Goal: Task Accomplishment & Management: Manage account settings

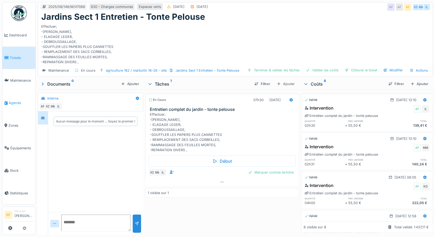
click at [16, 101] on span "Agenda" at bounding box center [21, 102] width 25 height 5
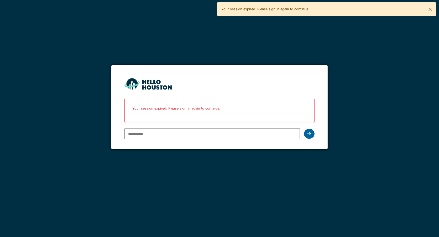
type input "**********"
click at [312, 133] on div at bounding box center [309, 134] width 11 height 10
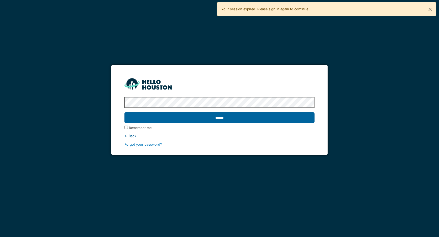
click at [235, 117] on input "******" at bounding box center [220, 117] width 190 height 11
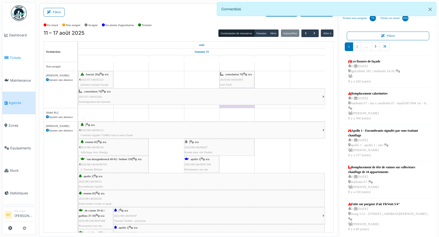
click at [17, 55] on span "Tickets" at bounding box center [22, 57] width 24 height 5
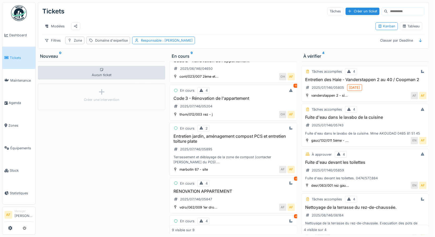
scroll to position [29, 0]
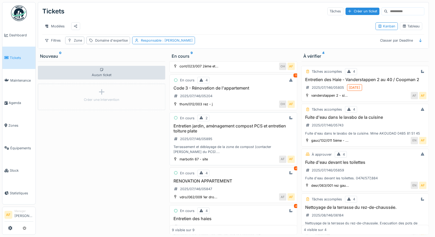
click at [204, 129] on h3 "Entretien jardin, aménagement compost PCS et entretien toiture plate" at bounding box center [233, 128] width 123 height 10
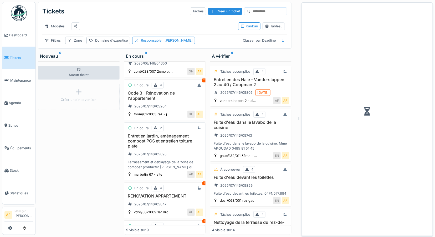
scroll to position [34, 0]
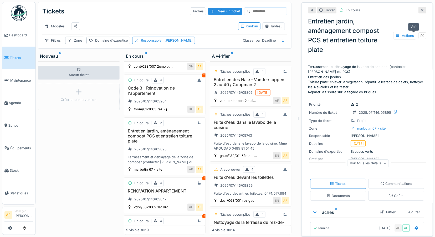
click at [418, 34] on div at bounding box center [422, 35] width 8 height 7
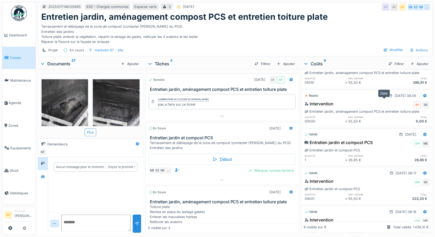
scroll to position [42, 0]
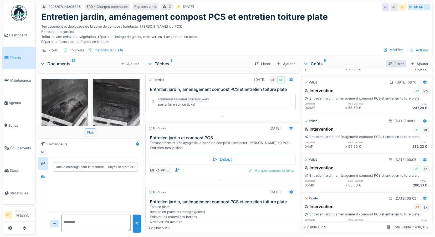
click at [394, 63] on div "Filtrer" at bounding box center [396, 63] width 20 height 7
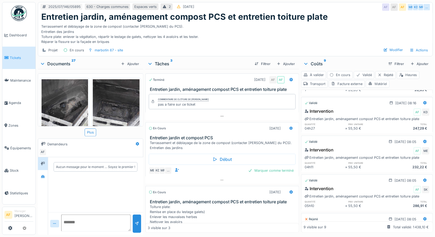
click at [375, 84] on div "Matériel" at bounding box center [378, 84] width 24 height 8
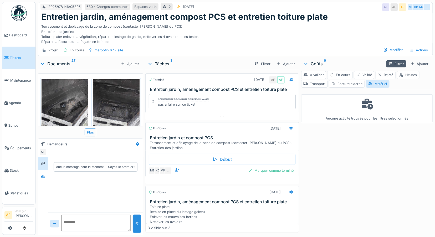
click at [409, 75] on div "Heures" at bounding box center [408, 75] width 23 height 8
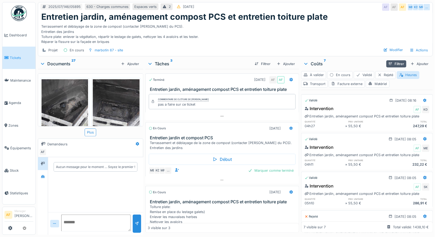
click at [190, 137] on h3 "Entretien jardin et compost PCS" at bounding box center [223, 137] width 147 height 5
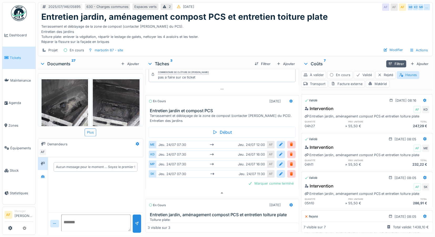
scroll to position [43, 0]
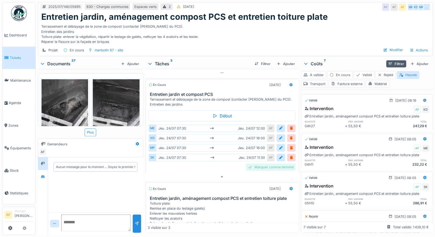
click at [257, 163] on div "Marquer comme terminé" at bounding box center [271, 166] width 50 height 7
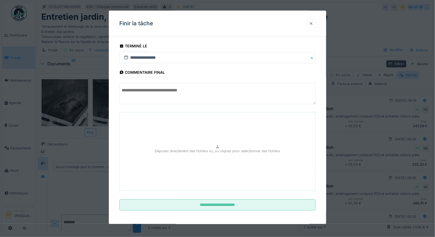
click at [312, 23] on div at bounding box center [311, 23] width 4 height 5
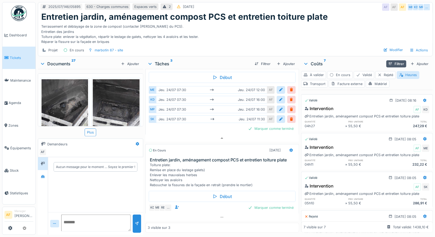
scroll to position [4, 0]
click at [222, 134] on div at bounding box center [222, 138] width 154 height 8
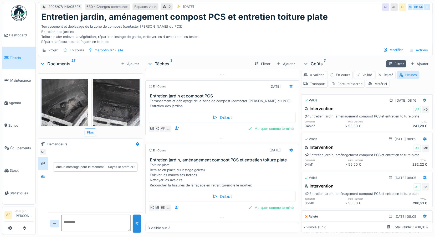
click at [191, 93] on h3 "Entretien jardin et compost PCS" at bounding box center [223, 95] width 147 height 5
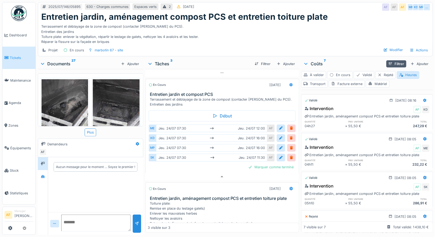
scroll to position [83, 0]
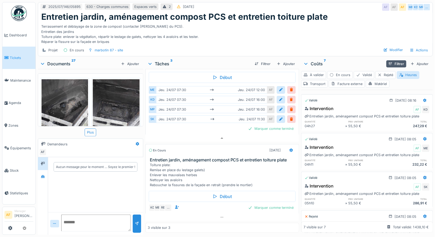
click at [105, 177] on div "Aucun message pour le moment … Soyez le premier !" at bounding box center [95, 184] width 95 height 55
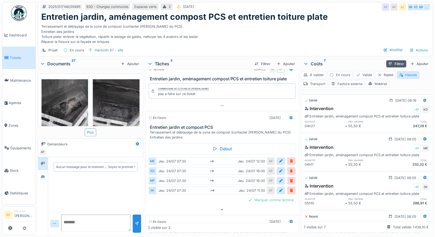
scroll to position [0, 0]
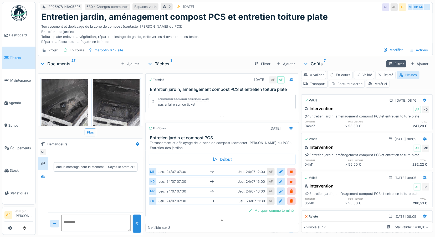
click at [223, 87] on h3 "Entretien jardin, aménagement compost PCS et entretien toiture plate" at bounding box center [223, 89] width 147 height 5
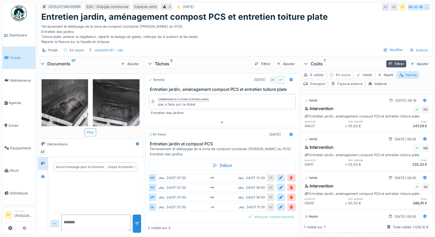
scroll to position [4, 0]
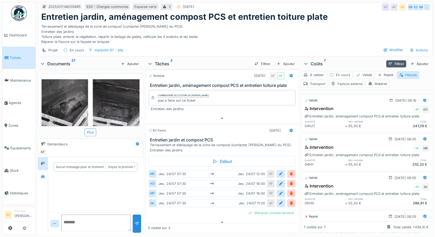
click at [149, 129] on icon at bounding box center [151, 130] width 4 height 3
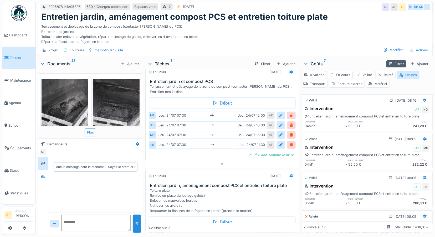
scroll to position [90, 0]
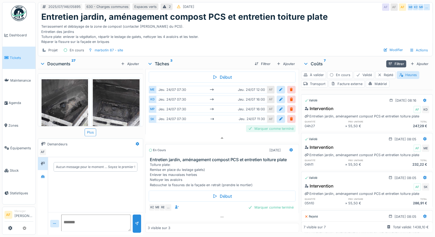
click at [267, 125] on div "Marquer comme terminé" at bounding box center [271, 128] width 50 height 7
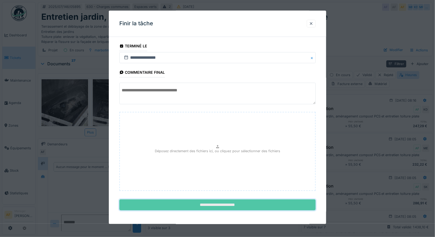
click at [225, 205] on input "**********" at bounding box center [217, 204] width 197 height 11
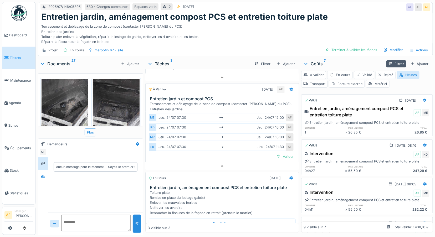
scroll to position [0, 0]
click at [279, 156] on div "Valider" at bounding box center [284, 156] width 21 height 7
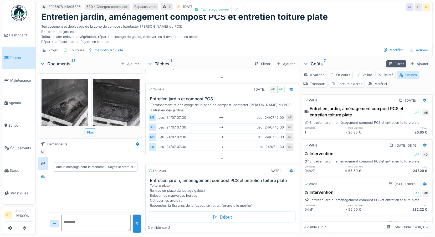
scroll to position [67, 0]
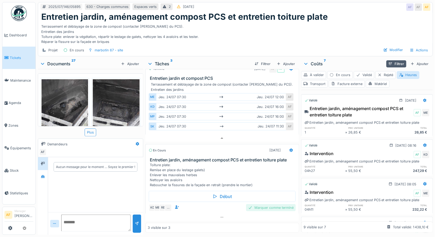
click at [266, 206] on div "Marquer comme terminé" at bounding box center [271, 207] width 50 height 7
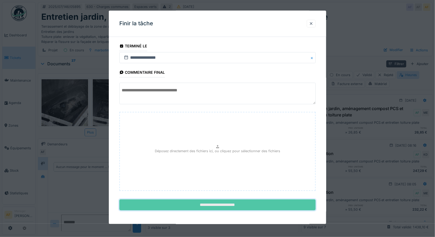
click at [263, 207] on input "**********" at bounding box center [217, 204] width 197 height 11
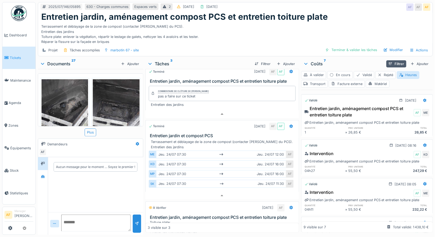
scroll to position [0, 0]
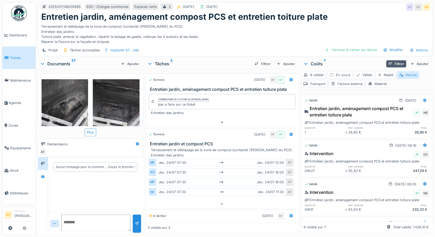
click at [409, 76] on div "Heures" at bounding box center [408, 75] width 23 height 8
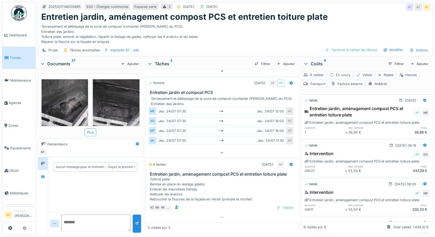
scroll to position [4, 0]
click at [167, 171] on h3 "Entretien jardin, aménagement compost PCS et entretien toiture plate" at bounding box center [223, 173] width 147 height 5
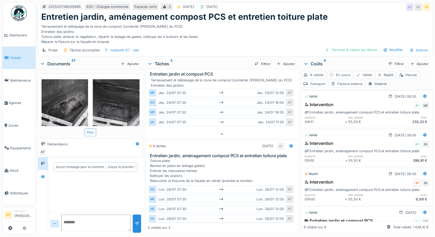
scroll to position [92, 0]
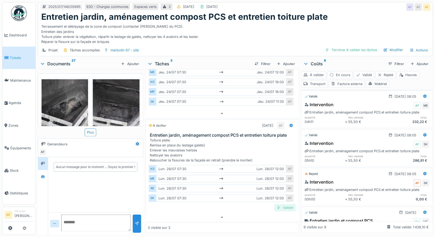
click at [280, 204] on div "Valider" at bounding box center [284, 207] width 21 height 7
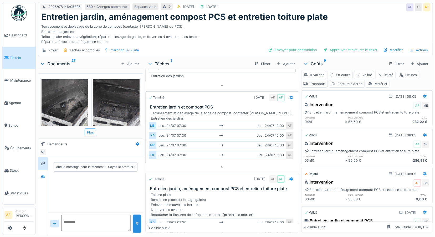
scroll to position [0, 0]
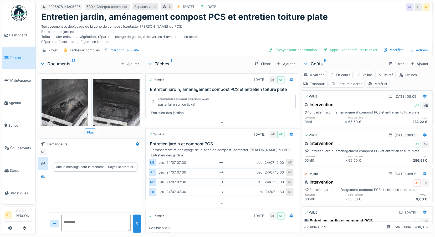
click at [16, 58] on span "Tickets" at bounding box center [22, 57] width 24 height 5
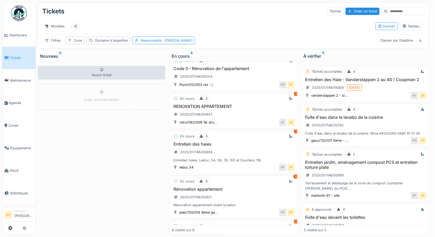
scroll to position [58, 0]
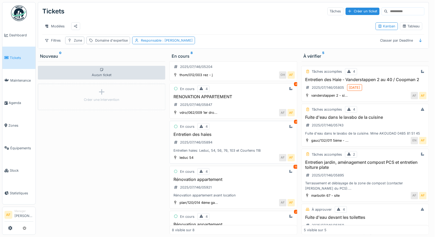
click at [201, 137] on h3 "Entretien des haies" at bounding box center [233, 134] width 123 height 5
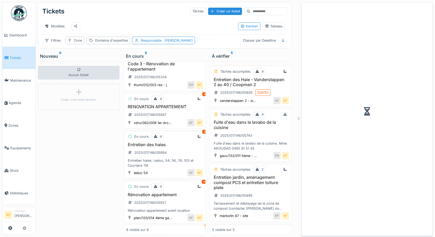
scroll to position [69, 0]
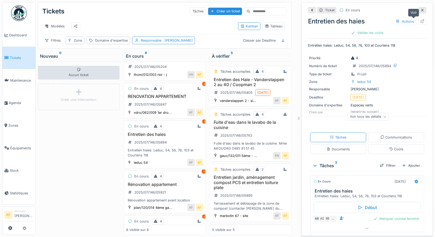
click at [421, 22] on icon at bounding box center [422, 20] width 3 height 3
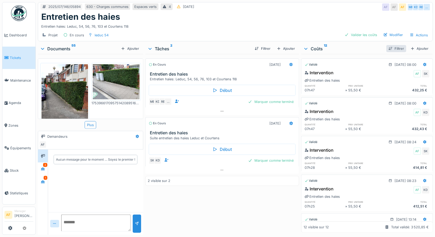
click at [389, 48] on div "Filtrer" at bounding box center [396, 48] width 20 height 7
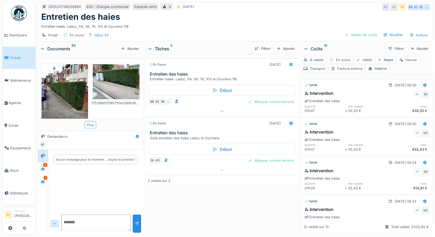
click at [411, 60] on div "Heures" at bounding box center [408, 60] width 23 height 8
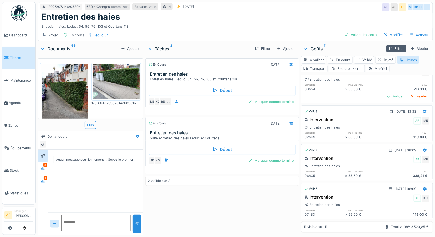
scroll to position [304, 0]
click at [381, 69] on div "Matériel" at bounding box center [378, 69] width 24 height 8
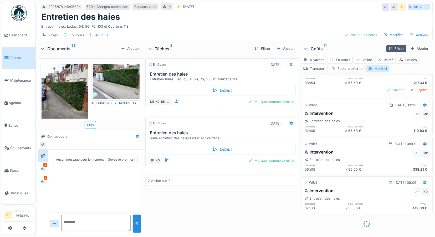
scroll to position [0, 0]
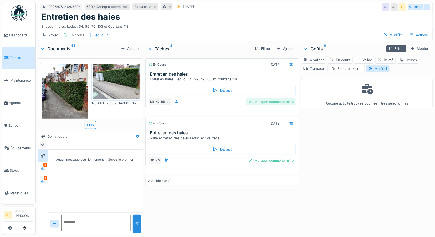
click at [279, 101] on div "Marquer comme terminé" at bounding box center [271, 101] width 50 height 7
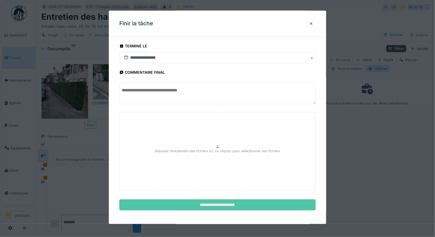
click at [248, 204] on input "**********" at bounding box center [217, 204] width 197 height 11
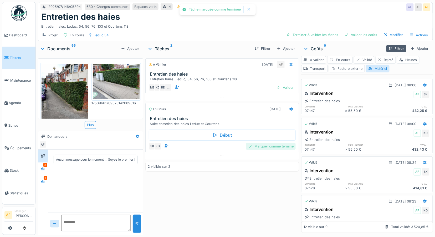
click at [270, 148] on div "Marquer comme terminé" at bounding box center [271, 145] width 50 height 7
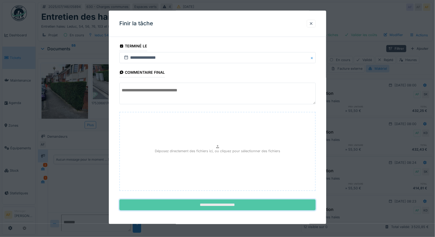
click at [217, 204] on input "**********" at bounding box center [217, 204] width 197 height 11
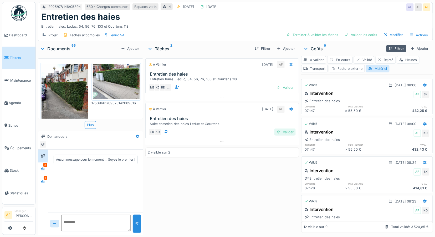
click at [290, 131] on div "Valider" at bounding box center [284, 131] width 21 height 7
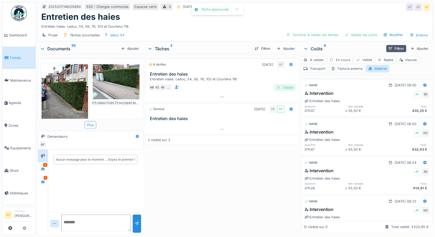
click at [287, 88] on div "Valider" at bounding box center [284, 87] width 21 height 7
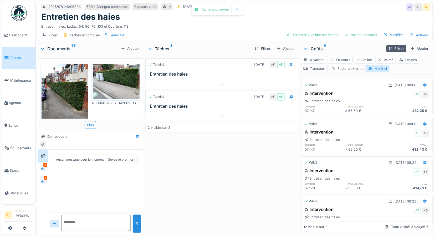
click at [16, 58] on span "Tickets" at bounding box center [22, 57] width 24 height 5
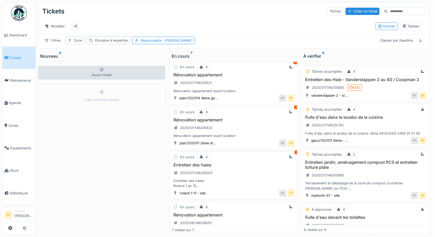
scroll to position [141, 0]
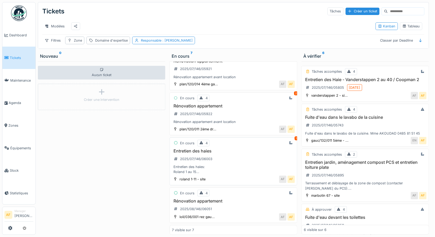
click at [200, 148] on h3 "Entretien des haies" at bounding box center [233, 150] width 123 height 5
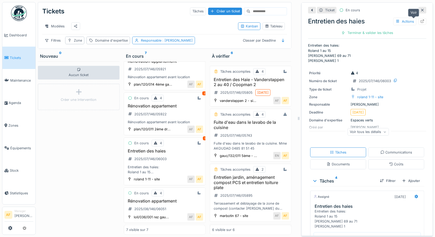
click at [421, 21] on icon at bounding box center [422, 20] width 3 height 3
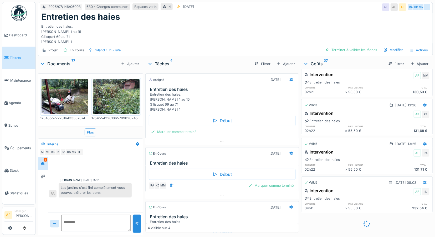
scroll to position [639, 0]
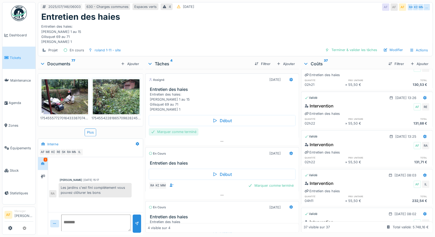
click at [180, 132] on div "Marquer comme terminé" at bounding box center [174, 131] width 50 height 7
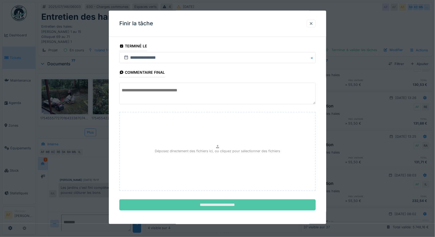
click at [214, 204] on input "**********" at bounding box center [217, 204] width 197 height 11
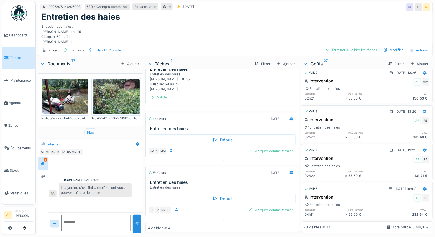
scroll to position [29, 0]
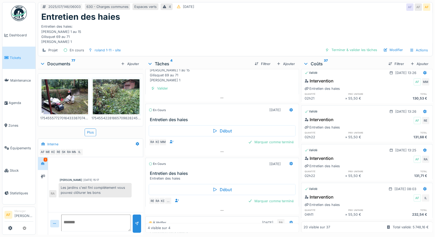
click at [22, 55] on span "Tickets" at bounding box center [22, 57] width 24 height 5
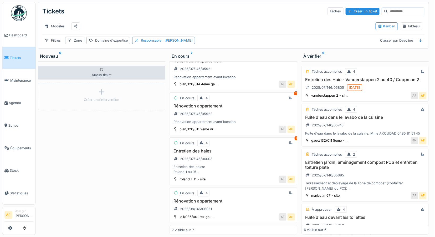
scroll to position [141, 0]
click at [206, 148] on h3 "Entretien des haies" at bounding box center [233, 150] width 123 height 5
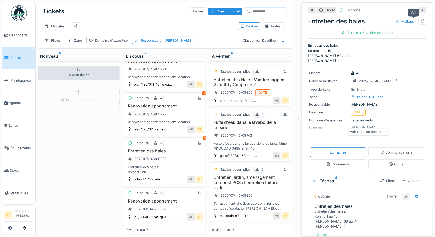
click at [420, 23] on icon at bounding box center [422, 20] width 4 height 3
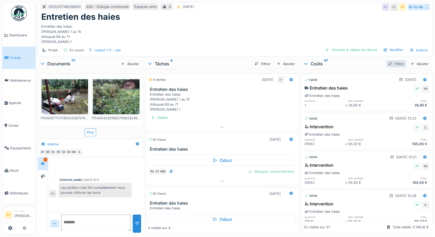
click at [388, 63] on div "Filtrer" at bounding box center [396, 63] width 20 height 7
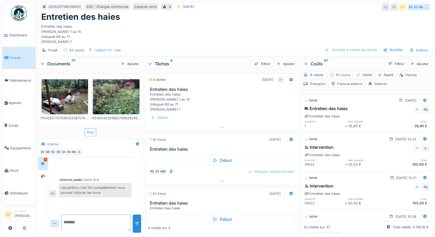
click at [381, 83] on div "Matériel" at bounding box center [378, 84] width 24 height 8
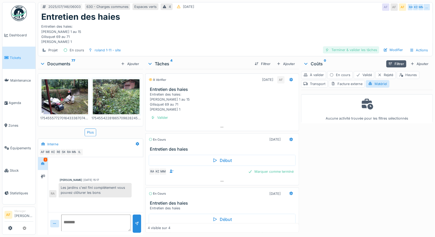
click at [355, 48] on div "Terminer & valider les tâches" at bounding box center [351, 49] width 56 height 7
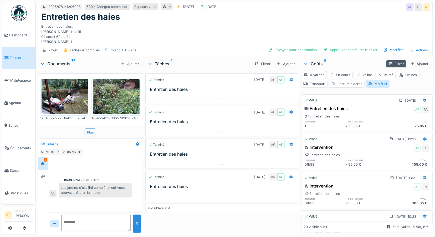
click at [13, 57] on span "Tickets" at bounding box center [22, 57] width 24 height 5
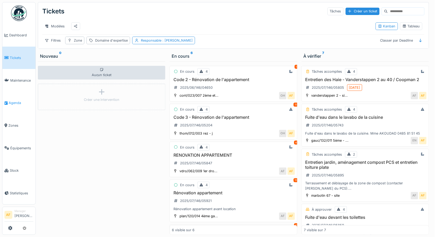
click at [14, 100] on span "Agenda" at bounding box center [21, 102] width 25 height 5
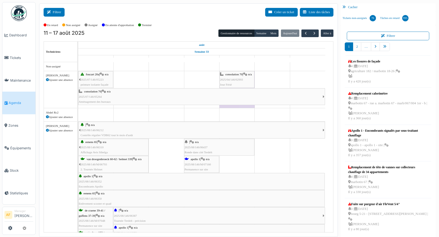
click at [57, 12] on button "Filtrer" at bounding box center [54, 12] width 21 height 9
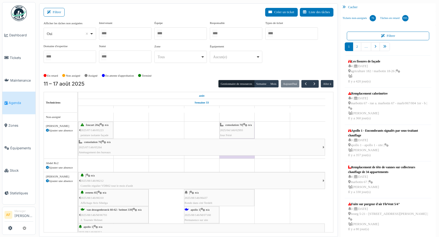
click at [125, 36] on div at bounding box center [125, 33] width 53 height 12
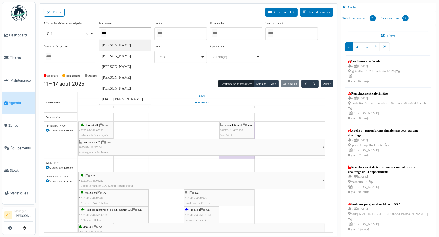
type input "*****"
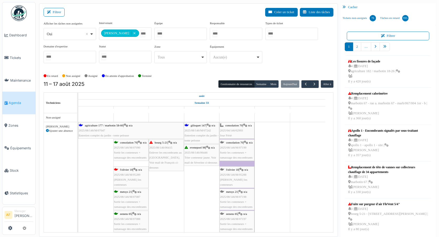
click at [136, 17] on div "Filtrer Créer un ticket Liste des tâches" at bounding box center [189, 14] width 290 height 13
click at [200, 128] on div "gilisquet 147 | n/a 2025/08/146/M/07242 Entretien complet du jardin - tonte pel…" at bounding box center [202, 133] width 34 height 20
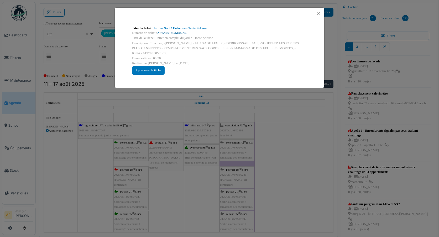
click at [178, 33] on link "2025/08/146/M/07242" at bounding box center [172, 33] width 30 height 4
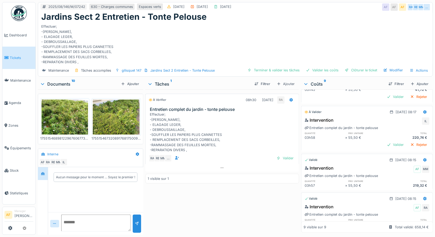
scroll to position [199, 0]
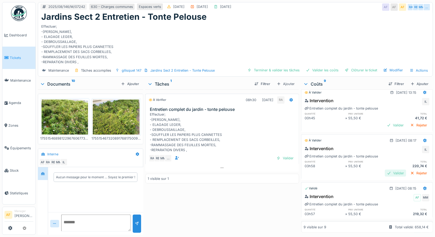
click at [385, 173] on div "Valider" at bounding box center [395, 172] width 21 height 7
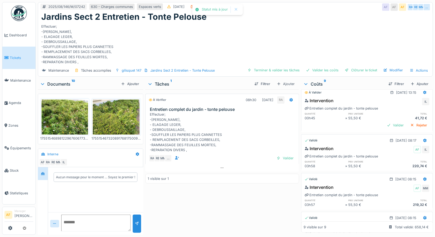
scroll to position [170, 0]
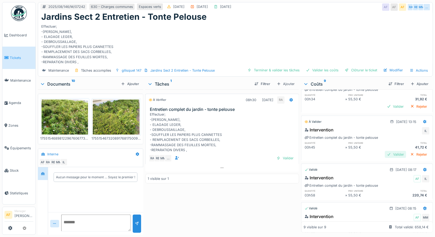
click at [387, 153] on div "Valider" at bounding box center [395, 154] width 21 height 7
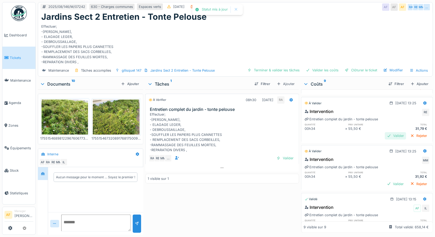
scroll to position [82, 0]
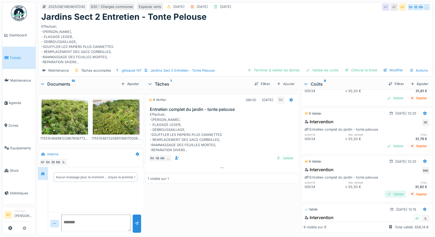
click at [385, 191] on div "Valider" at bounding box center [395, 193] width 21 height 7
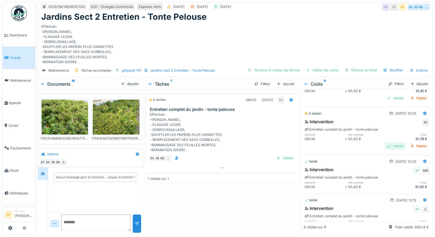
click at [385, 144] on div "Valider" at bounding box center [395, 145] width 21 height 7
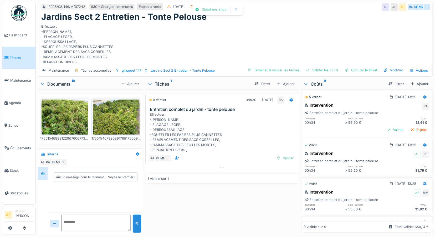
scroll to position [0, 0]
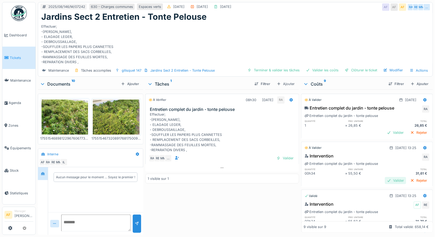
click at [385, 178] on div "Valider" at bounding box center [395, 180] width 21 height 7
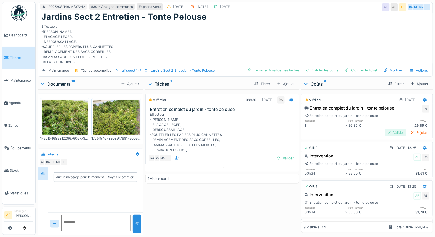
click at [385, 131] on div "Valider" at bounding box center [395, 132] width 21 height 7
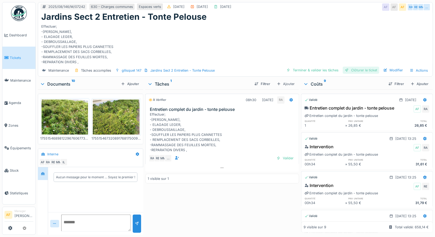
click at [367, 69] on div "Clôturer le ticket" at bounding box center [361, 69] width 37 height 7
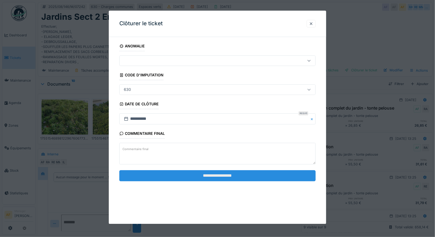
click at [255, 175] on input "**********" at bounding box center [217, 175] width 197 height 11
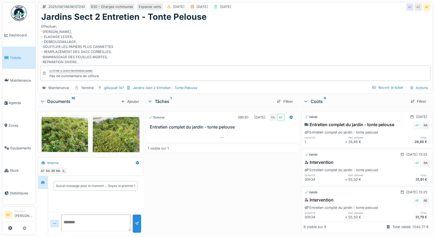
click at [17, 57] on span "Tickets" at bounding box center [22, 57] width 24 height 5
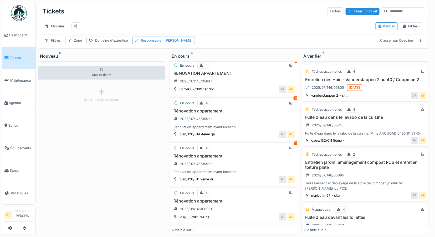
click at [17, 54] on link "Tickets" at bounding box center [18, 58] width 33 height 23
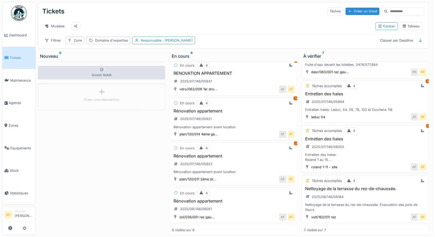
scroll to position [4, 0]
click at [385, 186] on h3 "Nettoyage de la terrasse du rez-de-chaussée." at bounding box center [365, 188] width 123 height 5
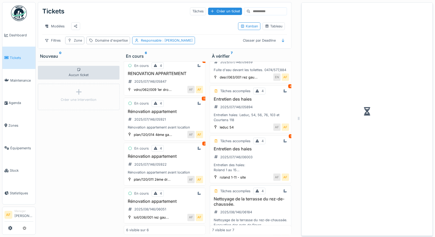
scroll to position [208, 0]
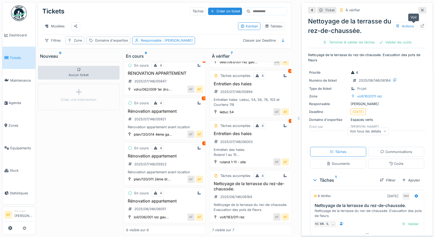
click at [418, 23] on div at bounding box center [422, 26] width 8 height 7
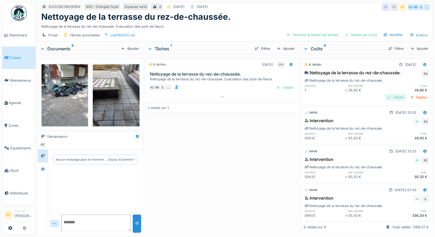
click at [385, 94] on div "Valider" at bounding box center [395, 97] width 21 height 7
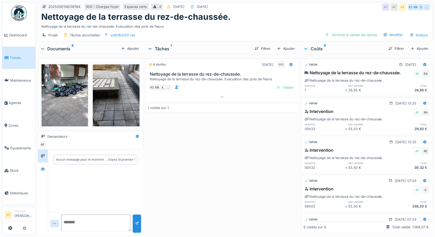
click at [222, 73] on h3 "Nettoyage de la terrasse du rez-de-chaussée." at bounding box center [223, 73] width 147 height 5
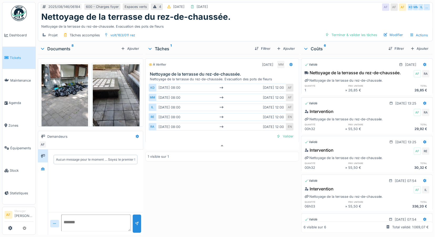
click at [219, 72] on h3 "Nettoyage de la terrasse du rez-de-chaussée." at bounding box center [223, 73] width 147 height 5
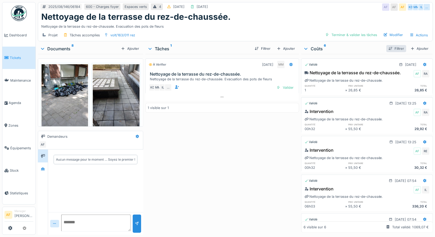
click at [388, 48] on div "Filtrer" at bounding box center [396, 48] width 20 height 7
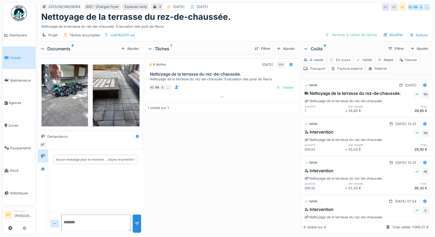
click at [379, 69] on div "Matériel" at bounding box center [378, 69] width 24 height 8
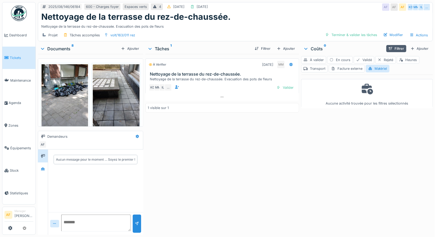
click at [374, 135] on div "Aucune activité trouvée pour les filtres sélectionnés" at bounding box center [367, 153] width 132 height 158
click at [203, 75] on h3 "Nettoyage de la terrasse du rez-de-chaussée." at bounding box center [223, 73] width 147 height 5
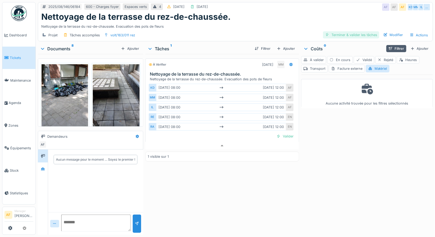
click at [350, 31] on div "Terminer & valider les tâches" at bounding box center [351, 34] width 56 height 7
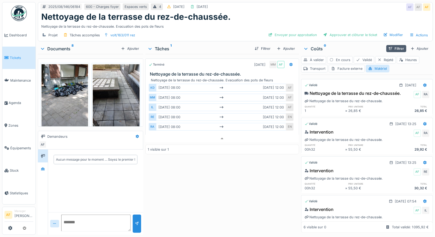
scroll to position [0, 0]
click at [346, 34] on div "Approuver et clôturer le ticket" at bounding box center [350, 34] width 58 height 7
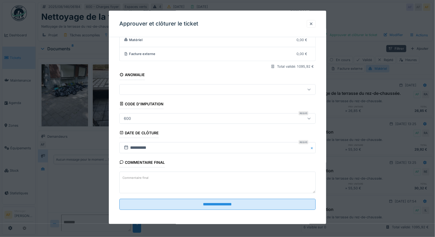
scroll to position [50, 0]
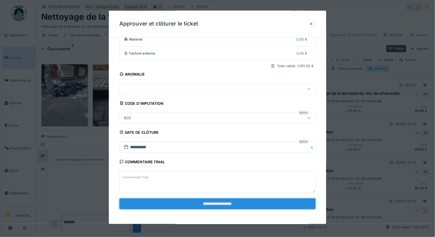
click at [216, 201] on input "**********" at bounding box center [217, 203] width 197 height 11
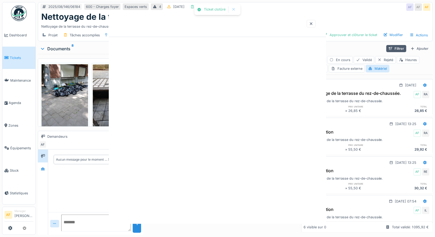
scroll to position [0, 0]
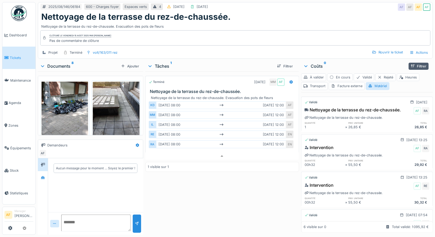
click at [13, 56] on span "Tickets" at bounding box center [22, 57] width 24 height 5
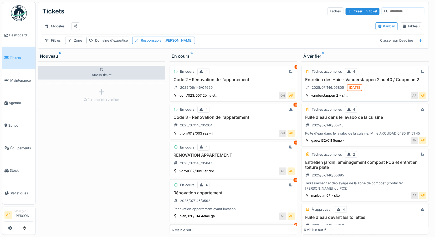
click at [369, 78] on h3 "Entretien des Haie - Vanderstappen 2 au 40 / Coopman 2" at bounding box center [365, 79] width 123 height 5
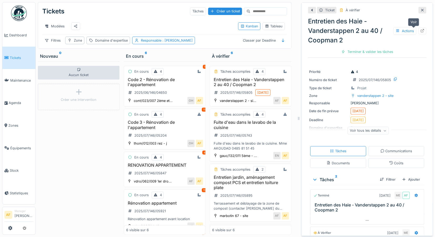
click at [420, 29] on icon at bounding box center [422, 30] width 4 height 3
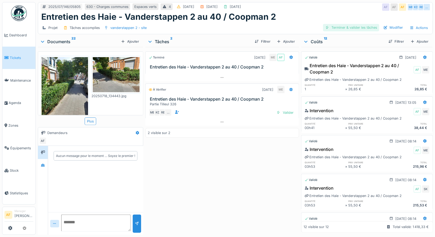
click at [358, 26] on div "Terminer & valider les tâches" at bounding box center [351, 27] width 56 height 7
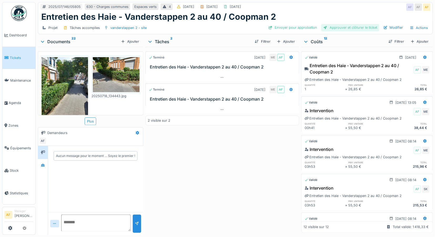
click at [355, 26] on div "Approuver et clôturer le ticket" at bounding box center [350, 27] width 58 height 7
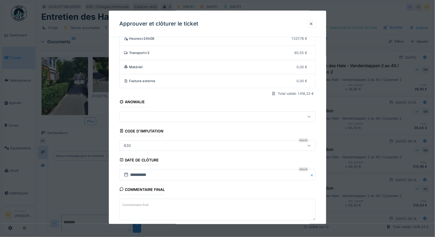
scroll to position [50, 0]
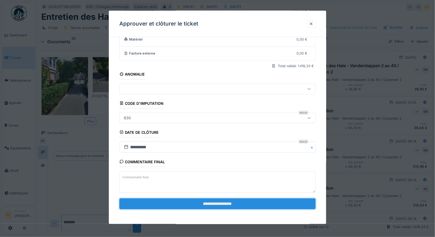
click at [218, 206] on input "**********" at bounding box center [217, 203] width 197 height 11
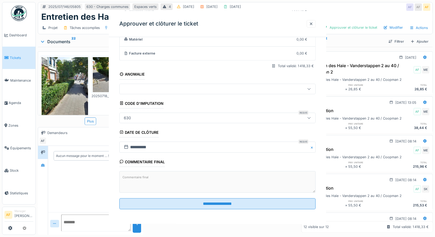
scroll to position [0, 0]
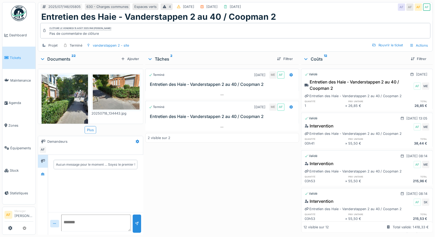
click at [14, 55] on span "Tickets" at bounding box center [22, 57] width 24 height 5
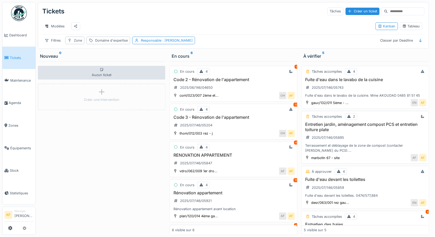
click at [359, 127] on h3 "Entretien jardin, aménagement compost PCS et entretien toiture plate" at bounding box center [365, 127] width 123 height 10
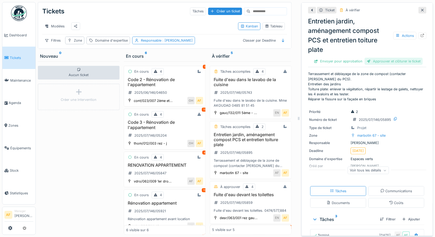
click at [397, 59] on div "Approuver et clôturer le ticket" at bounding box center [393, 61] width 58 height 7
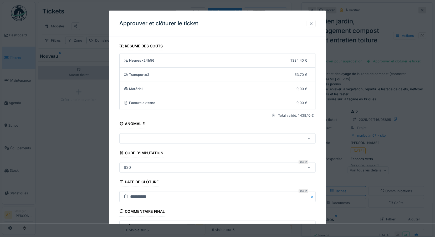
scroll to position [50, 0]
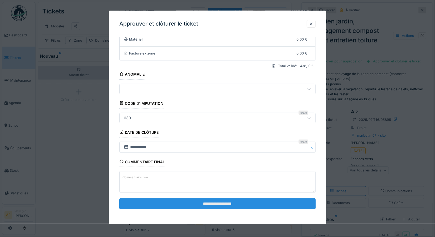
click at [243, 204] on input "**********" at bounding box center [217, 203] width 197 height 11
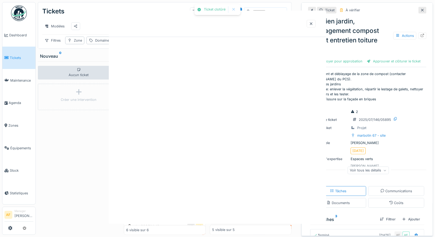
scroll to position [0, 0]
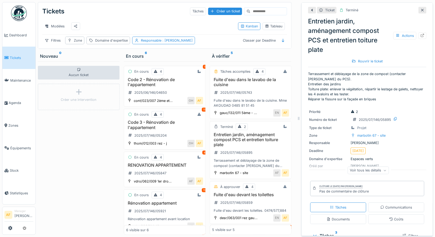
click at [14, 56] on span "Tickets" at bounding box center [22, 57] width 24 height 5
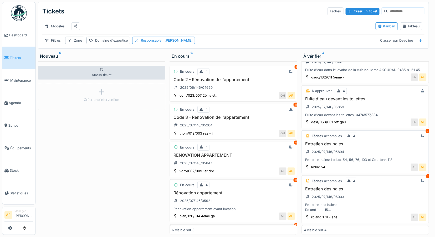
scroll to position [35, 0]
click at [330, 141] on h3 "Entretien des haies" at bounding box center [365, 143] width 123 height 5
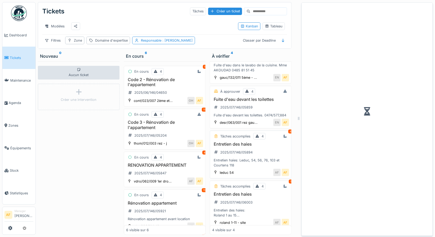
scroll to position [40, 0]
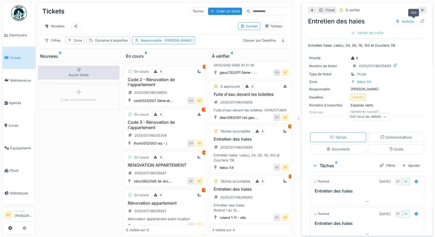
click at [420, 19] on icon at bounding box center [422, 20] width 4 height 3
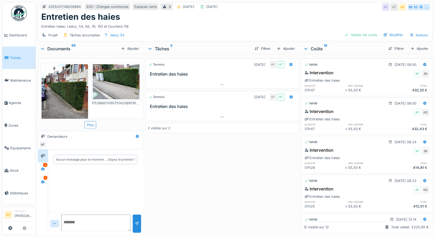
click at [173, 73] on h3 "Entretien des haies" at bounding box center [223, 73] width 147 height 5
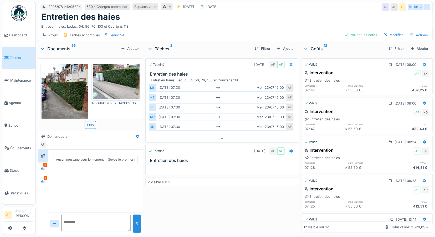
click at [172, 158] on h3 "Entretien des haies" at bounding box center [223, 160] width 147 height 5
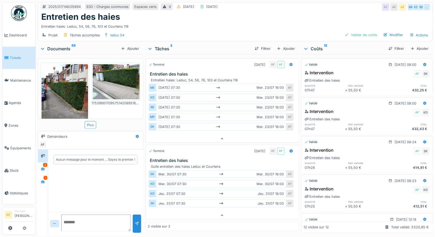
scroll to position [0, 0]
click at [12, 55] on span "Tickets" at bounding box center [22, 57] width 24 height 5
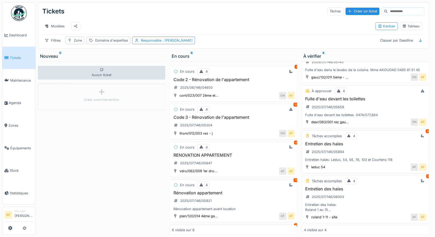
scroll to position [35, 0]
click at [331, 141] on h3 "Entretien des haies" at bounding box center [365, 143] width 123 height 5
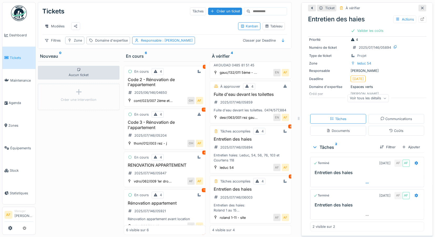
scroll to position [4, 0]
click at [421, 17] on icon at bounding box center [422, 18] width 3 height 3
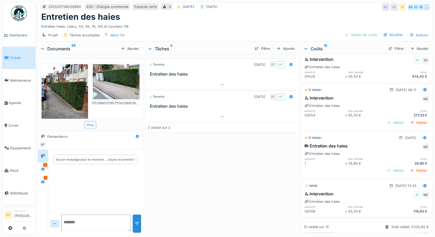
scroll to position [243, 0]
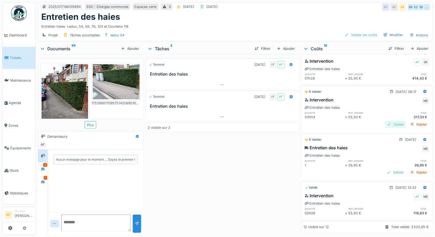
click at [387, 121] on div "Valider" at bounding box center [395, 124] width 21 height 7
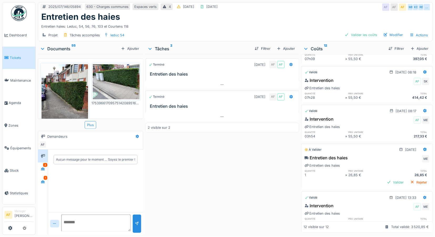
scroll to position [233, 0]
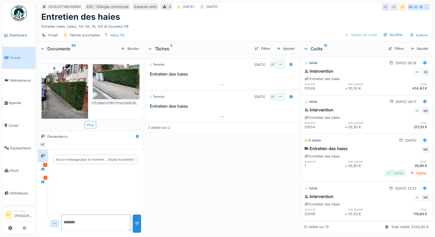
click at [387, 169] on div "Valider" at bounding box center [395, 172] width 21 height 7
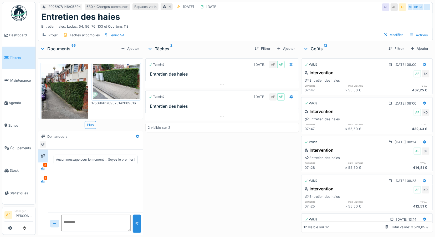
scroll to position [0, 0]
click at [174, 76] on h3 "Entretien des haies" at bounding box center [223, 73] width 147 height 5
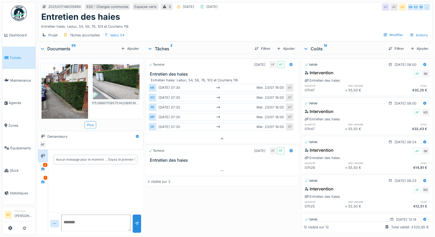
click at [182, 157] on h3 "Entretien des haies" at bounding box center [223, 159] width 147 height 5
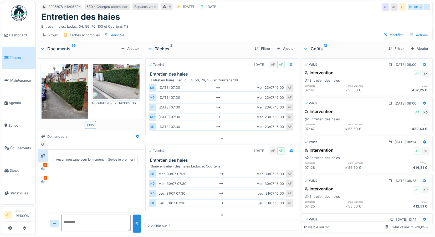
click at [173, 71] on h3 "Entretien des haies" at bounding box center [223, 73] width 147 height 5
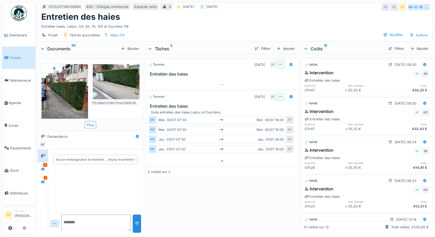
click at [17, 56] on span "Tickets" at bounding box center [22, 57] width 24 height 5
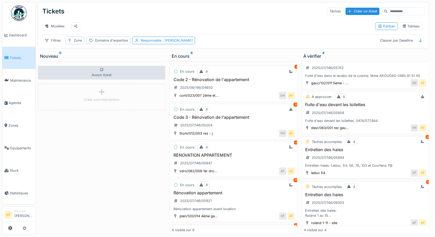
scroll to position [29, 0]
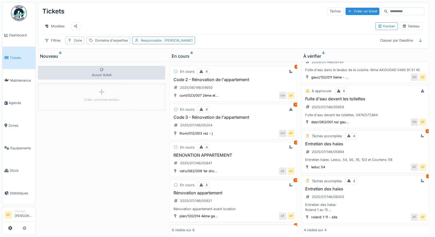
click at [331, 143] on h3 "Entretien des haies" at bounding box center [365, 143] width 123 height 5
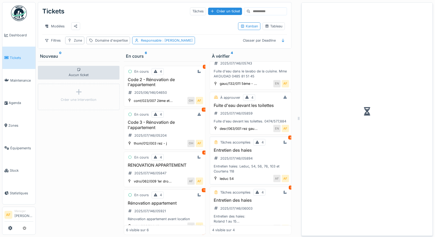
scroll to position [34, 0]
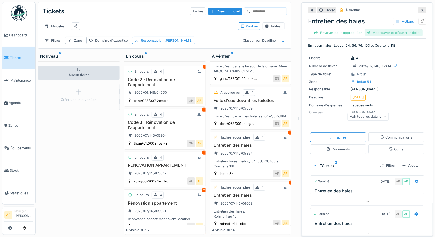
click at [398, 33] on div "Approuver et clôturer le ticket" at bounding box center [393, 32] width 58 height 7
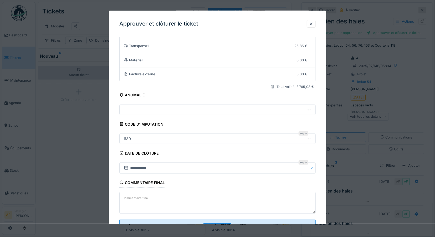
scroll to position [50, 0]
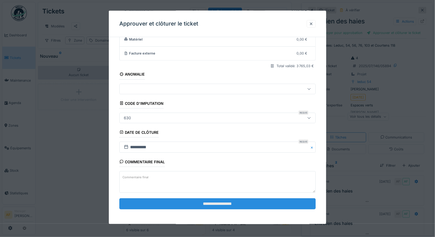
click at [234, 204] on input "**********" at bounding box center [217, 203] width 197 height 11
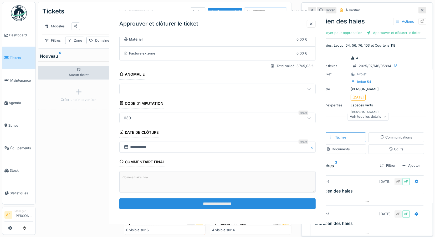
scroll to position [0, 0]
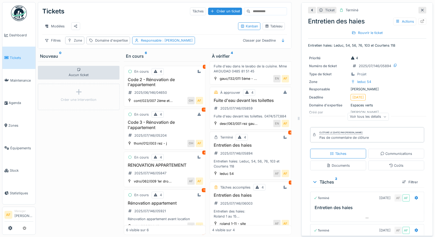
click at [14, 56] on span "Tickets" at bounding box center [22, 57] width 24 height 5
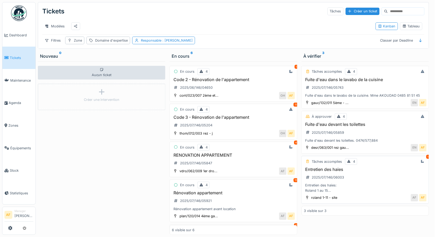
click at [333, 171] on div "Tâches accomplies 4 1 Entretien des haies 2025/07/146/06003 Entretien des haies…" at bounding box center [364, 180] width 127 height 48
click at [330, 172] on h3 "Entretien des haies" at bounding box center [365, 169] width 123 height 5
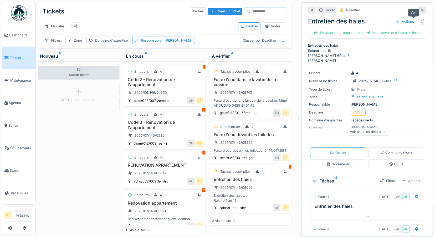
click at [421, 20] on icon at bounding box center [422, 20] width 3 height 3
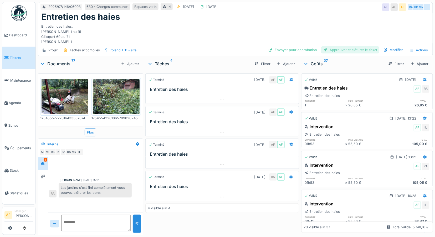
click at [367, 48] on div "Approuver et clôturer le ticket" at bounding box center [350, 49] width 58 height 7
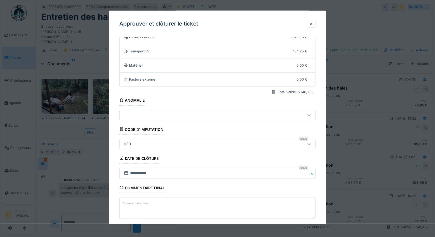
scroll to position [50, 0]
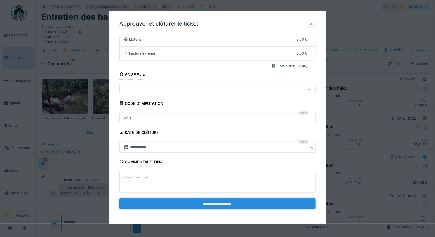
click at [196, 203] on input "**********" at bounding box center [217, 203] width 197 height 11
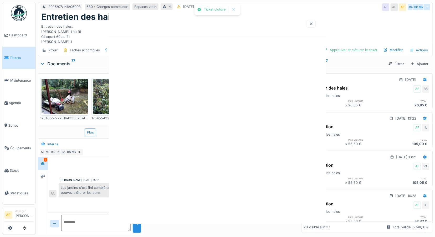
scroll to position [0, 0]
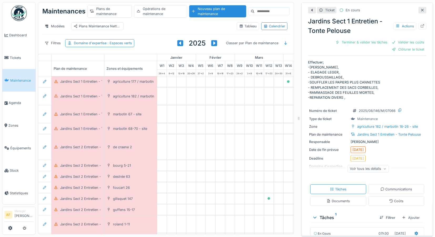
scroll to position [8, 232]
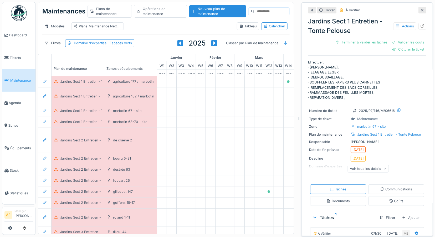
scroll to position [0, 232]
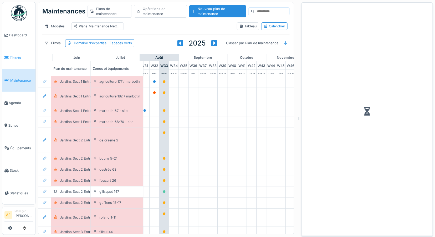
scroll to position [0, 313]
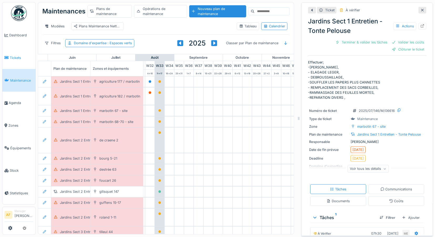
click at [15, 56] on span "Tickets" at bounding box center [22, 57] width 24 height 5
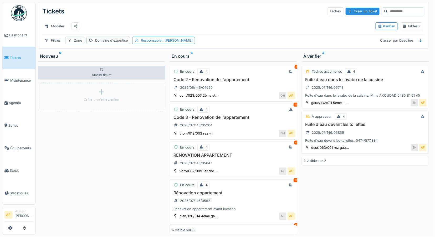
scroll to position [4, 0]
click at [14, 100] on span "Agenda" at bounding box center [21, 102] width 25 height 5
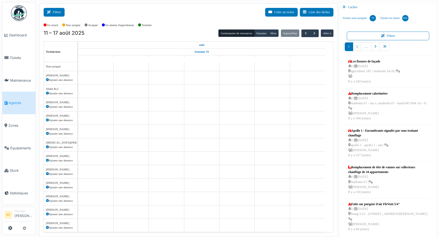
click at [56, 10] on button "Filtrer" at bounding box center [54, 12] width 21 height 9
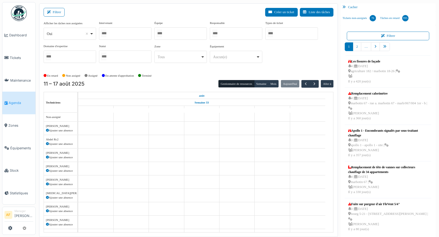
click at [115, 33] on div at bounding box center [125, 33] width 53 height 12
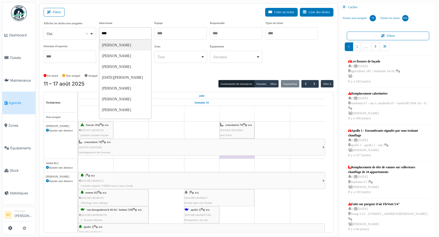
type input "*****"
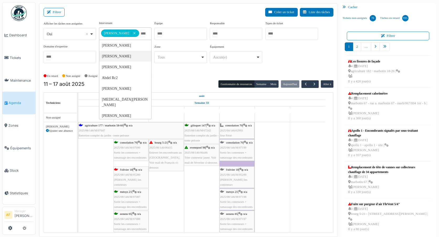
click at [201, 128] on div "gilisquet 147 | n/a 2025/08/146/M/07242 Entretien complet du jardin - tonte pel…" at bounding box center [202, 133] width 34 height 20
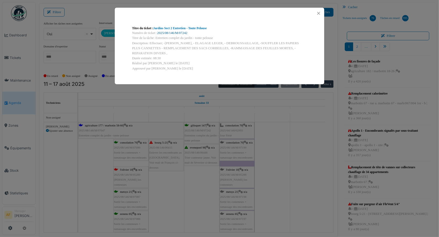
click at [179, 32] on link "2025/08/146/M/07242" at bounding box center [172, 33] width 30 height 4
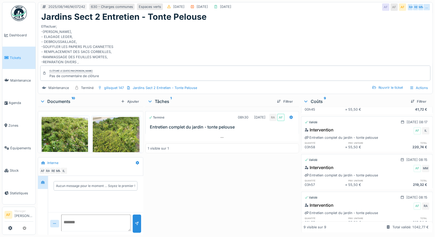
scroll to position [152, 0]
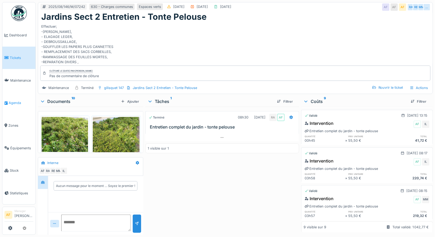
click at [16, 100] on span "Agenda" at bounding box center [21, 102] width 25 height 5
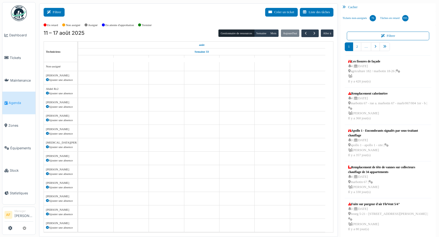
click at [59, 14] on button "Filtrer" at bounding box center [54, 12] width 21 height 9
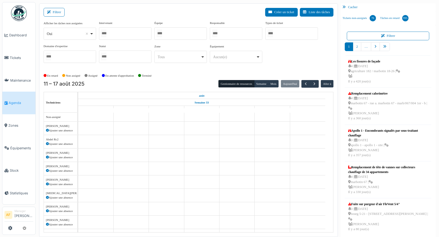
click at [129, 32] on div at bounding box center [125, 33] width 53 height 12
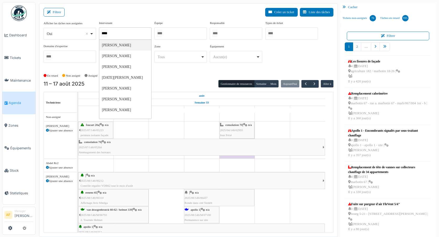
type input "*****"
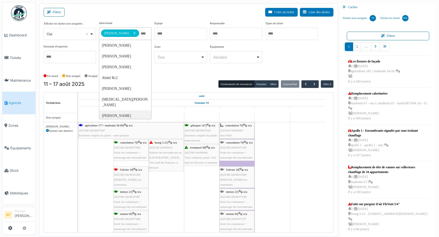
click at [202, 151] on span "2025/08/146/06446" at bounding box center [196, 152] width 23 height 3
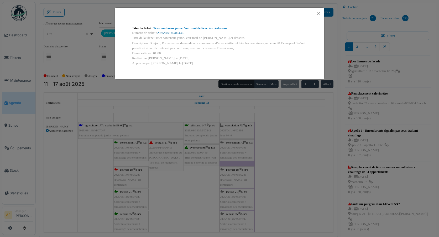
click at [168, 32] on link "2025/08/146/06446" at bounding box center [170, 33] width 26 height 4
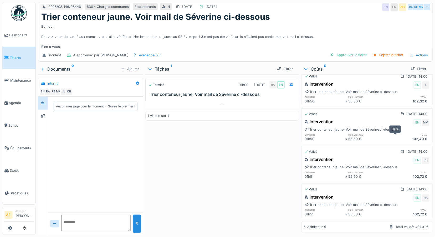
scroll to position [62, 0]
click at [21, 100] on span "Agenda" at bounding box center [21, 102] width 25 height 5
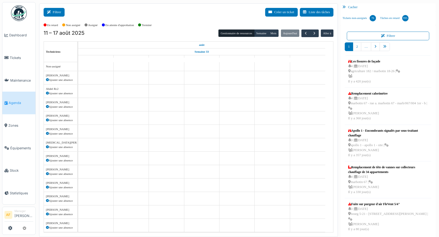
click at [57, 11] on button "Filtrer" at bounding box center [54, 12] width 21 height 9
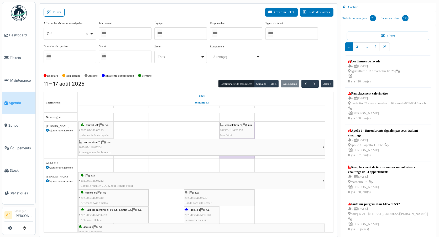
click at [118, 33] on div at bounding box center [125, 33] width 53 height 12
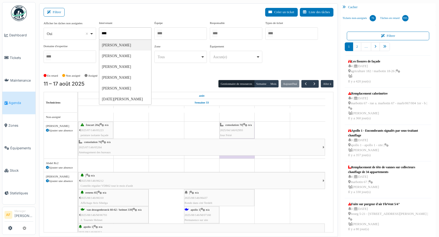
type input "*****"
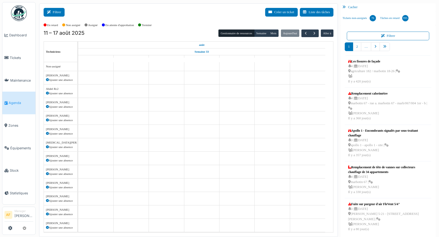
click at [57, 12] on button "Filtrer" at bounding box center [54, 12] width 21 height 9
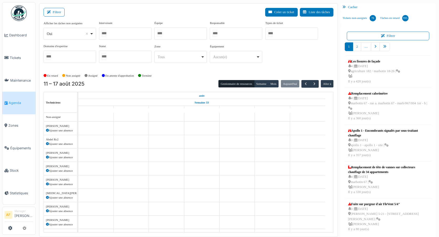
click at [136, 34] on div at bounding box center [125, 33] width 53 height 12
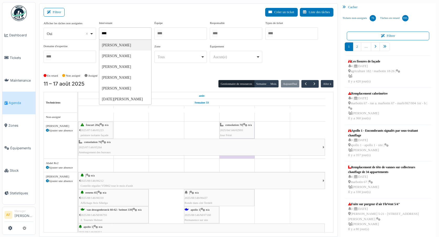
type input "*****"
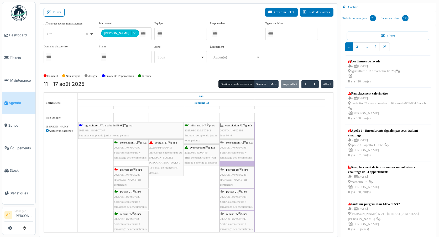
click at [193, 19] on div "Filtrer Créer un ticket Liste des tâches" at bounding box center [189, 14] width 290 height 13
click at [102, 129] on span "2025/08/146/M/07047" at bounding box center [92, 130] width 27 height 3
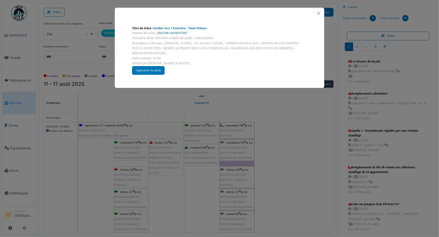
click at [167, 32] on link "2025/08/146/M/07047" at bounding box center [172, 33] width 30 height 4
click at [319, 12] on button "Close" at bounding box center [318, 13] width 7 height 7
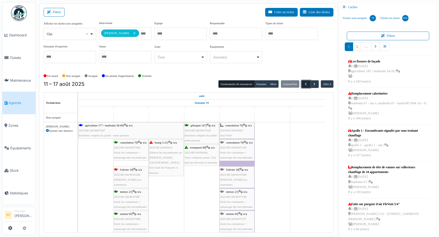
click at [304, 83] on span "button" at bounding box center [306, 84] width 4 height 4
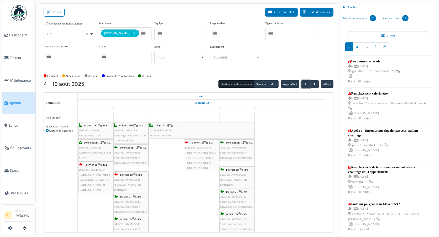
click at [168, 129] on span "2025/07/146/06003" at bounding box center [161, 130] width 23 height 3
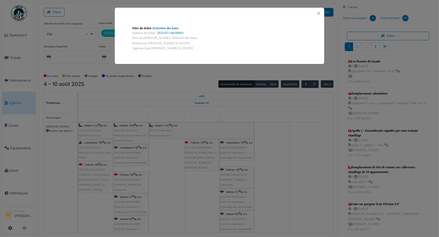
click at [167, 32] on link "2025/07/146/06003" at bounding box center [170, 33] width 26 height 4
click at [319, 14] on button "Close" at bounding box center [318, 13] width 7 height 7
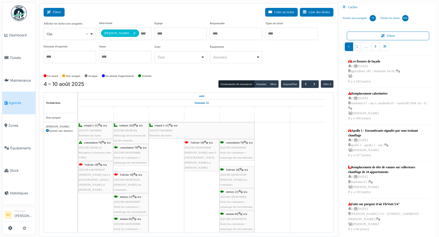
click at [57, 12] on button "Filtrer" at bounding box center [54, 12] width 21 height 9
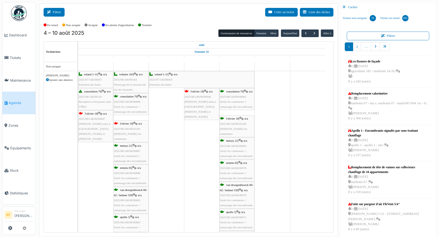
click at [55, 13] on button "Filtrer" at bounding box center [54, 12] width 21 height 9
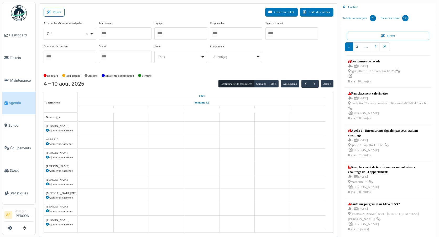
click at [125, 33] on div at bounding box center [125, 33] width 53 height 12
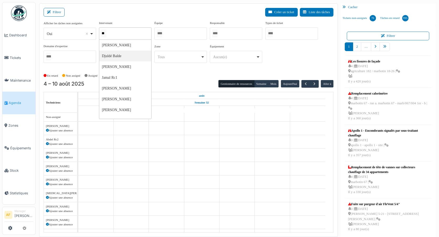
type input "***"
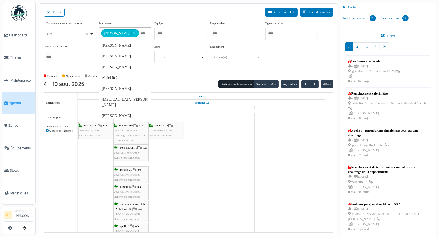
click at [161, 9] on div "Filtrer Créer un ticket Liste des tâches" at bounding box center [189, 14] width 290 height 13
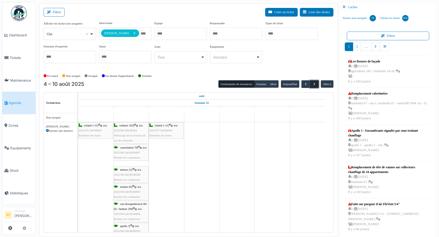
click at [312, 83] on span "button" at bounding box center [314, 84] width 4 height 4
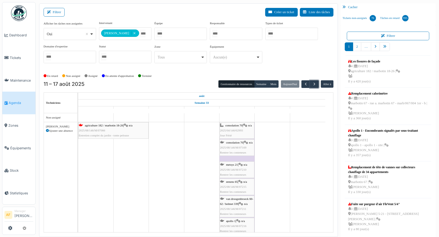
click at [103, 130] on span "2025/08/146/M/07066" at bounding box center [92, 130] width 27 height 3
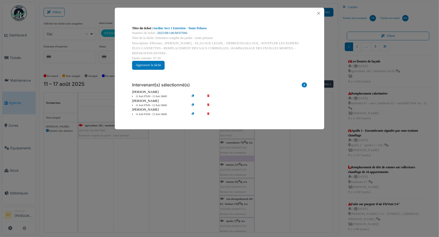
click at [184, 32] on link "2025/08/146/M/07066" at bounding box center [172, 33] width 30 height 4
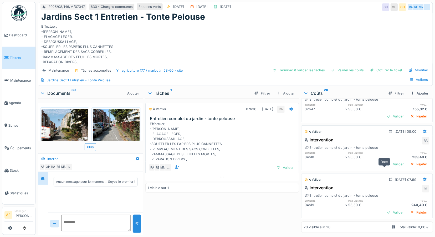
scroll to position [4, 0]
click at [385, 208] on div "Valider" at bounding box center [395, 211] width 21 height 7
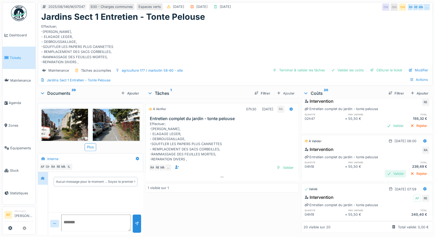
click at [386, 170] on div "Valider" at bounding box center [395, 173] width 21 height 7
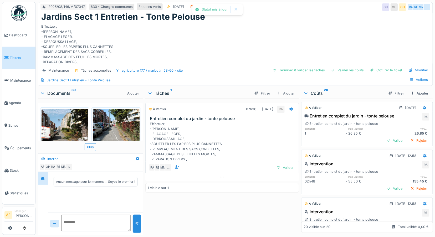
scroll to position [718, 0]
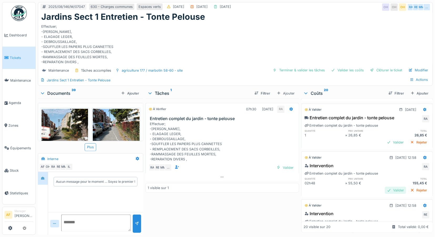
click at [385, 187] on div "Valider" at bounding box center [395, 189] width 21 height 7
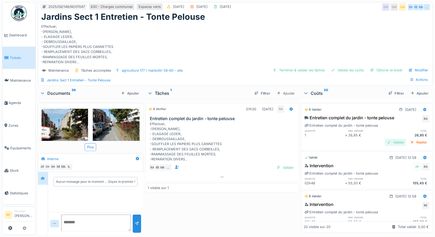
click at [387, 141] on div "Valider" at bounding box center [395, 141] width 21 height 7
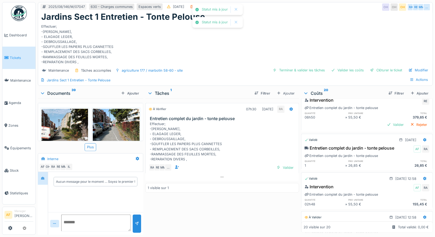
scroll to position [659, 0]
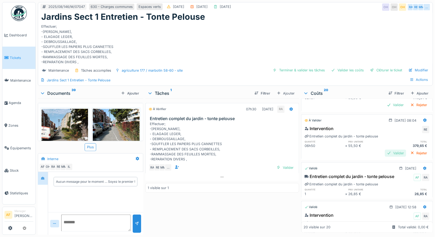
click at [387, 150] on div "Valider" at bounding box center [395, 152] width 21 height 7
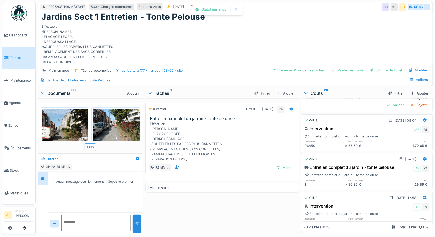
scroll to position [601, 0]
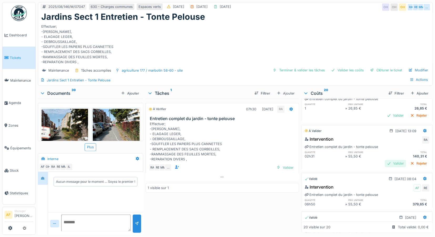
click at [386, 160] on div "Valider" at bounding box center [395, 163] width 21 height 7
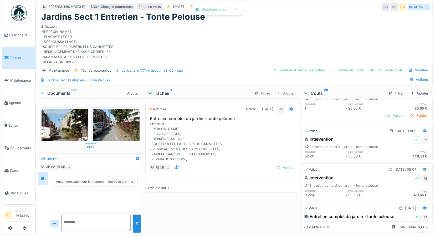
scroll to position [542, 0]
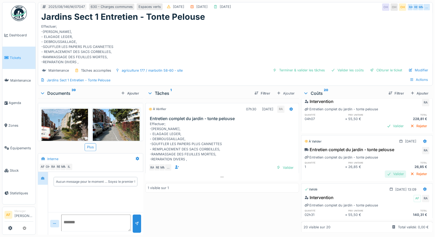
click at [386, 173] on div "Valider" at bounding box center [395, 173] width 21 height 7
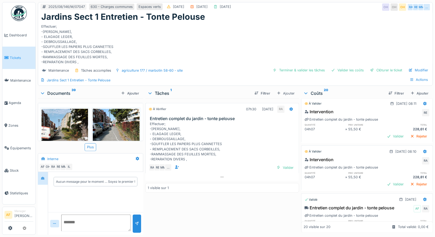
scroll to position [484, 0]
click at [387, 182] on div "Valider" at bounding box center [395, 184] width 21 height 7
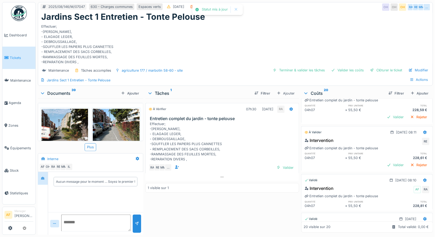
scroll to position [455, 0]
click at [385, 162] on div "Valider" at bounding box center [395, 165] width 21 height 7
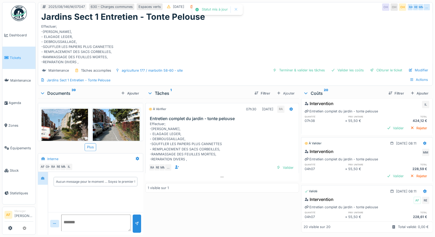
scroll to position [396, 0]
click at [388, 173] on div "Valider" at bounding box center [395, 176] width 21 height 7
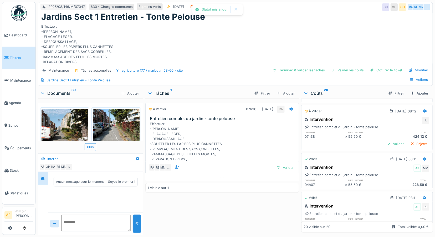
scroll to position [367, 0]
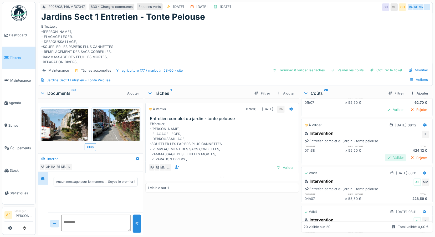
click at [385, 155] on div "Valider" at bounding box center [395, 157] width 21 height 7
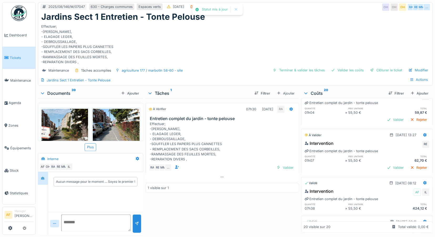
scroll to position [309, 0]
click at [387, 165] on div "Valider" at bounding box center [395, 167] width 21 height 7
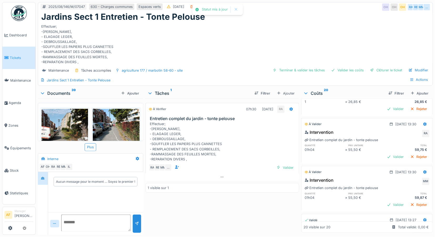
scroll to position [221, 0]
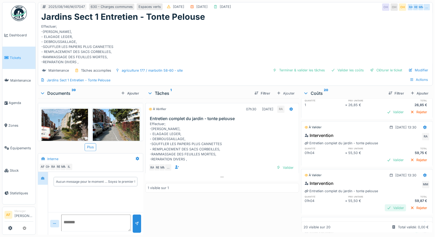
click at [387, 204] on div "Valider" at bounding box center [395, 207] width 21 height 7
click at [385, 156] on div "Valider" at bounding box center [395, 159] width 21 height 7
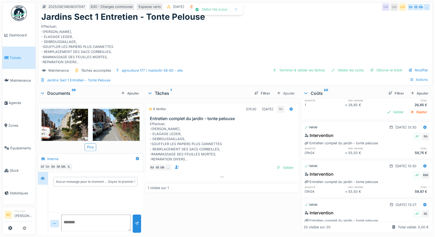
scroll to position [163, 0]
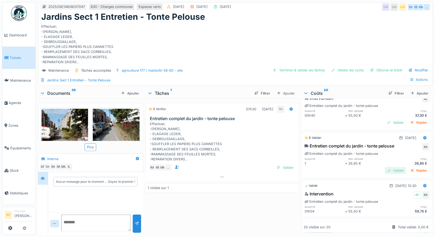
click at [385, 167] on div "Valider" at bounding box center [395, 170] width 21 height 7
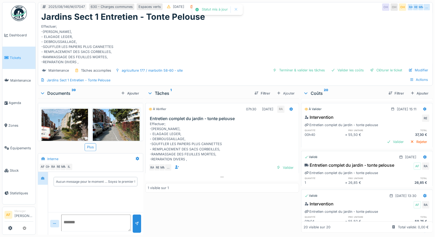
scroll to position [133, 0]
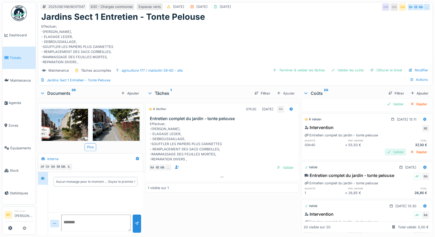
click at [385, 148] on div "Valider" at bounding box center [395, 151] width 21 height 7
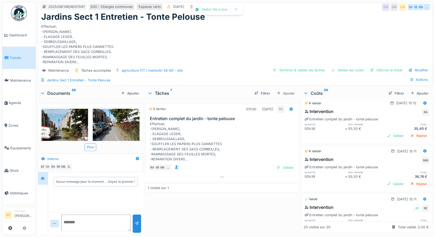
scroll to position [46, 0]
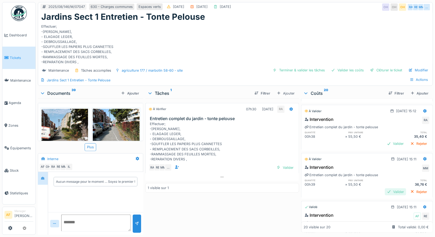
click at [385, 188] on div "Valider" at bounding box center [395, 191] width 21 height 7
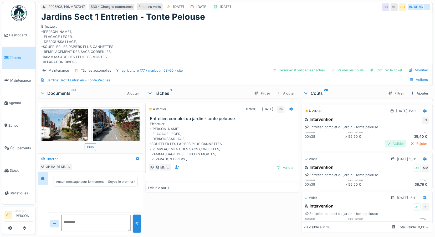
click at [385, 140] on div "Valider" at bounding box center [395, 143] width 21 height 7
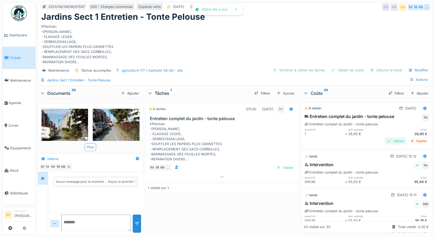
scroll to position [0, 0]
click at [386, 138] on div "Valider" at bounding box center [395, 141] width 21 height 7
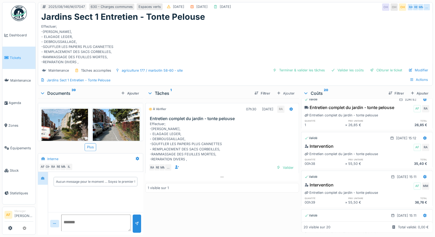
scroll to position [6, 0]
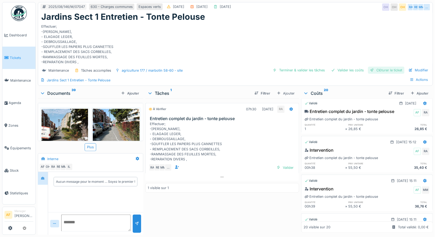
click at [388, 66] on div "Clôturer le ticket" at bounding box center [386, 69] width 37 height 7
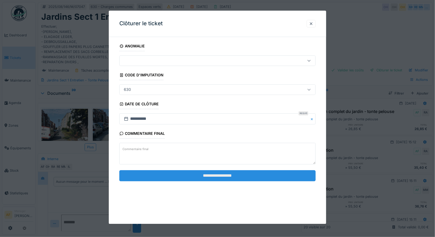
click at [259, 174] on input "**********" at bounding box center [217, 175] width 197 height 11
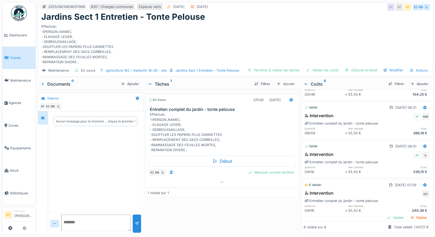
scroll to position [202, 0]
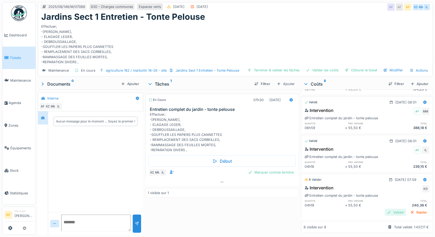
click at [385, 208] on div "Valider" at bounding box center [395, 211] width 21 height 7
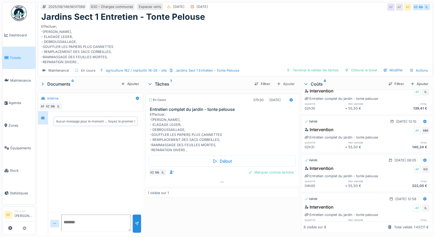
scroll to position [0, 0]
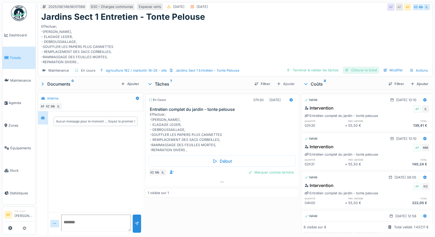
click at [363, 70] on div "Clôturer le ticket" at bounding box center [361, 69] width 37 height 7
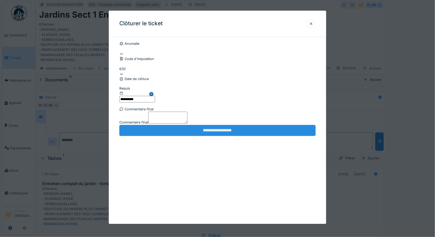
click at [233, 136] on input "**********" at bounding box center [217, 130] width 197 height 11
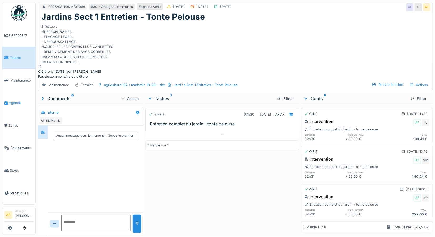
click at [15, 100] on span "Agenda" at bounding box center [21, 102] width 25 height 5
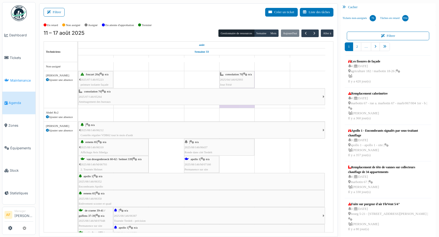
click at [21, 78] on span "Maintenance" at bounding box center [21, 80] width 23 height 5
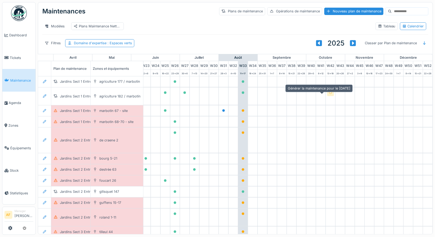
scroll to position [0, 238]
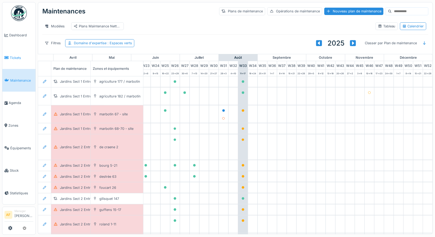
click at [18, 56] on span "Tickets" at bounding box center [22, 57] width 24 height 5
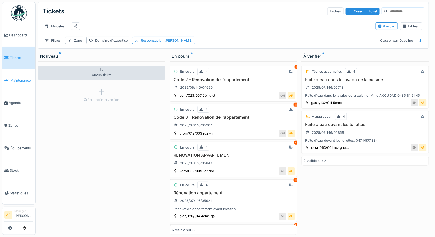
click at [18, 78] on span "Maintenance" at bounding box center [21, 80] width 23 height 5
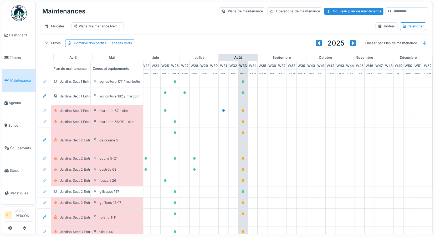
scroll to position [0, 238]
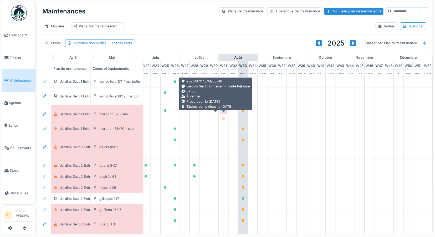
click at [222, 112] on icon at bounding box center [223, 110] width 3 height 3
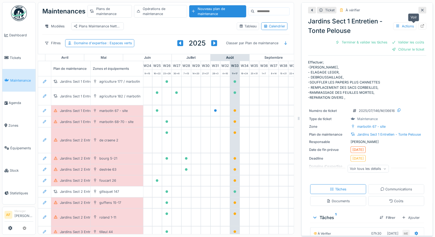
click at [420, 25] on icon at bounding box center [422, 25] width 4 height 3
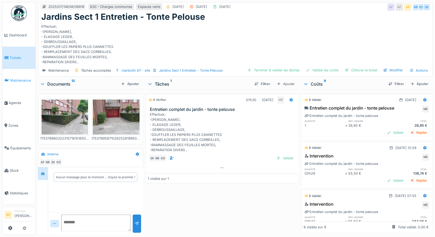
click at [17, 78] on span "Maintenance" at bounding box center [21, 80] width 23 height 5
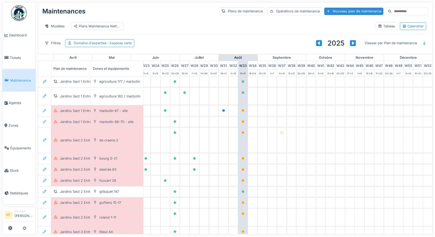
scroll to position [0, 238]
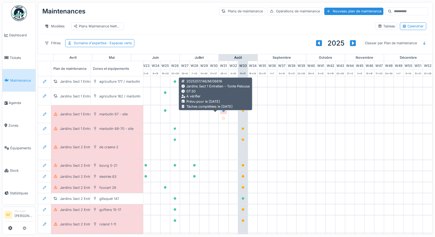
click at [222, 112] on icon at bounding box center [223, 110] width 3 height 3
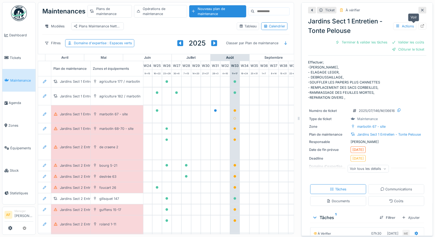
click at [418, 25] on div at bounding box center [422, 26] width 8 height 7
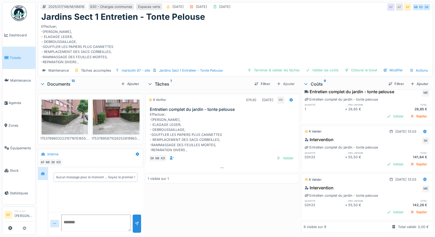
scroll to position [314, 0]
click at [385, 208] on div "Valider" at bounding box center [395, 211] width 21 height 7
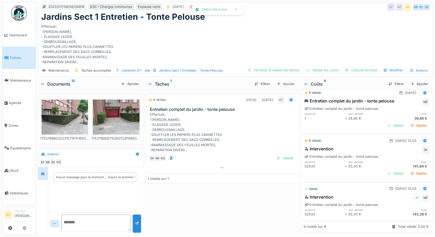
scroll to position [305, 0]
click at [385, 170] on div "Valider" at bounding box center [395, 173] width 21 height 7
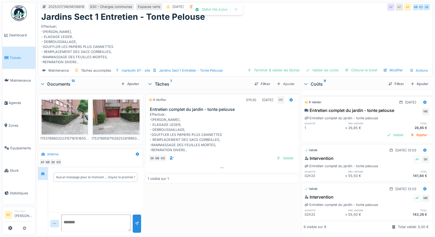
scroll to position [296, 0]
click at [385, 131] on div "Valider" at bounding box center [395, 134] width 21 height 7
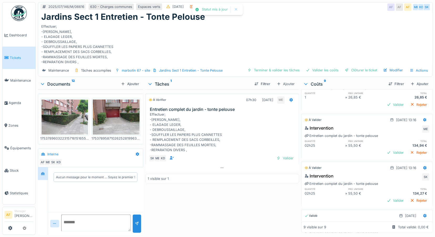
scroll to position [170, 0]
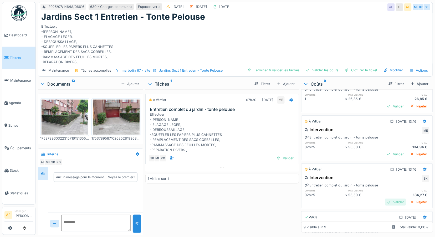
click at [385, 202] on div "Valider" at bounding box center [395, 201] width 21 height 7
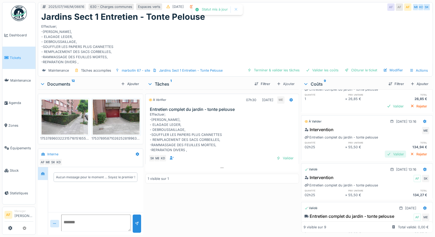
click at [389, 152] on div "Valider" at bounding box center [395, 153] width 21 height 7
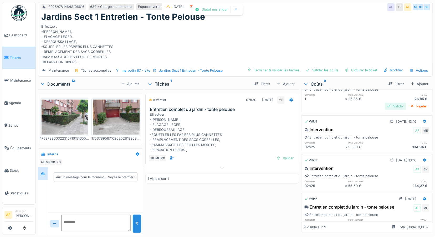
click at [386, 105] on div "Valider" at bounding box center [395, 105] width 21 height 7
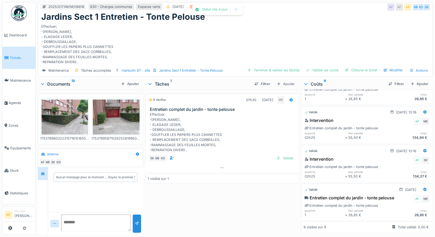
scroll to position [83, 0]
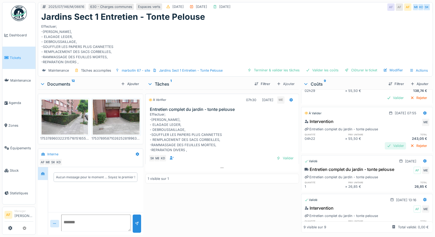
click at [386, 144] on div "Valider" at bounding box center [395, 145] width 21 height 7
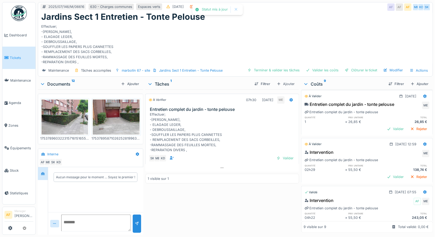
scroll to position [0, 0]
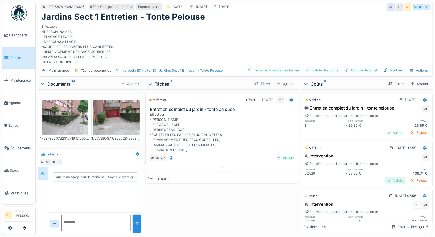
click at [385, 180] on div "Valider" at bounding box center [395, 180] width 21 height 7
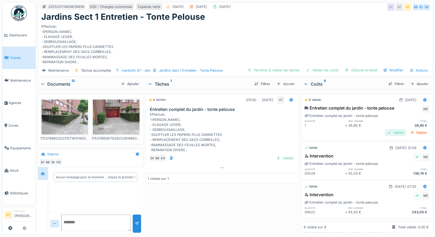
click at [387, 131] on div "Valider" at bounding box center [395, 132] width 21 height 7
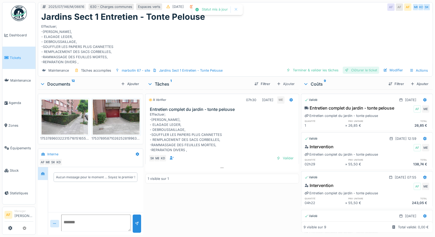
click at [363, 69] on div "Clôturer le ticket" at bounding box center [361, 69] width 37 height 7
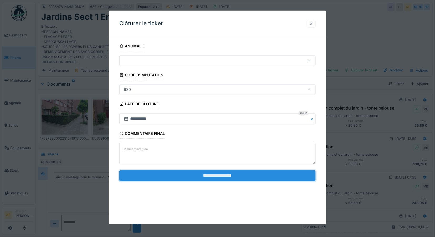
click at [210, 174] on input "**********" at bounding box center [217, 175] width 197 height 11
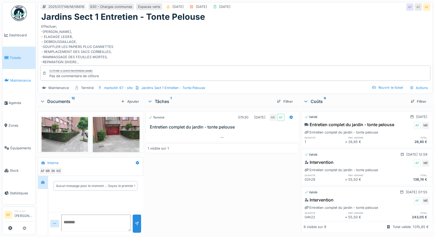
click at [22, 78] on span "Maintenance" at bounding box center [21, 80] width 23 height 5
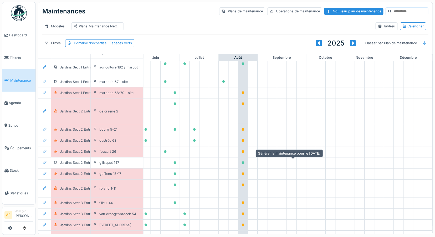
scroll to position [29, 238]
